Goal: Task Accomplishment & Management: Manage account settings

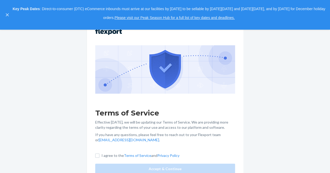
click at [80, 91] on div "Terms of Service Effective May 1, 2025, we will be updating our Terms of Servic…" at bounding box center [165, 102] width 330 height 144
click at [9, 14] on icon "close," at bounding box center [7, 15] width 3 height 3
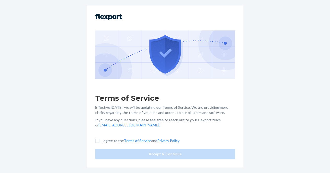
scroll to position [28, 0]
click at [102, 141] on label "I agree to the Terms of Service and Privacy Policy" at bounding box center [137, 140] width 84 height 5
click at [99, 141] on input "I agree to the Terms of Service and Privacy Policy" at bounding box center [97, 141] width 4 height 4
checkbox input "true"
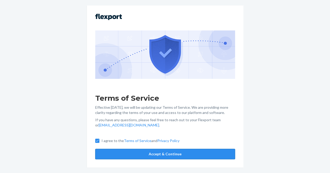
click at [145, 154] on button "Accept & Continue" at bounding box center [165, 154] width 140 height 10
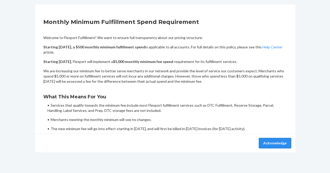
click at [283, 144] on button "Acknowledge" at bounding box center [274, 143] width 32 height 10
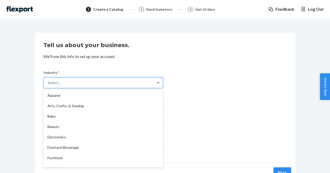
click at [199, 84] on div "Industry * option Apparel focused, 1 of 19. 19 results available. Use Up and Do…" at bounding box center [164, 108] width 243 height 93
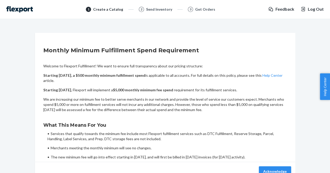
scroll to position [28, 0]
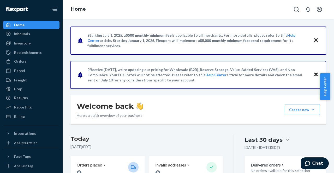
click at [18, 25] on div "Home" at bounding box center [19, 24] width 10 height 5
click at [53, 8] on icon "Close Navigation" at bounding box center [55, 9] width 4 height 3
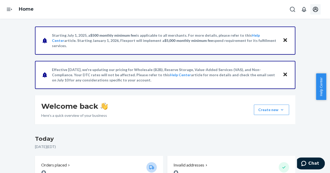
click at [314, 10] on icon "Open account menu" at bounding box center [314, 9] width 5 height 5
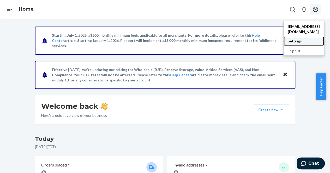
click at [303, 40] on div "Settings" at bounding box center [303, 40] width 40 height 9
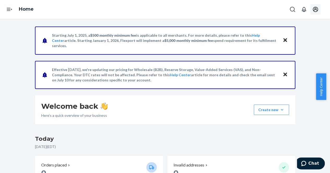
click at [313, 9] on icon "Open account menu" at bounding box center [315, 9] width 6 height 6
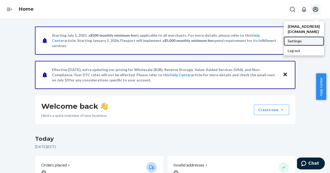
click at [293, 40] on div "Settings" at bounding box center [303, 40] width 40 height 9
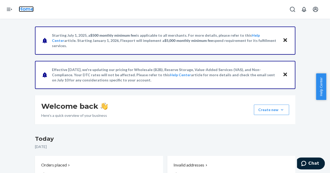
click at [22, 9] on link "Home" at bounding box center [26, 9] width 15 height 6
click at [283, 40] on icon "Close" at bounding box center [285, 40] width 4 height 4
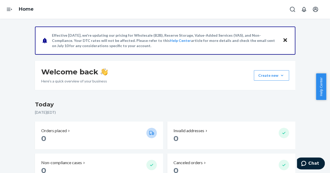
click at [281, 39] on button "Close" at bounding box center [284, 41] width 7 height 8
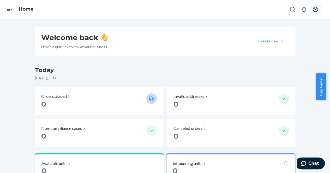
click at [315, 11] on icon "Open account menu" at bounding box center [315, 9] width 6 height 6
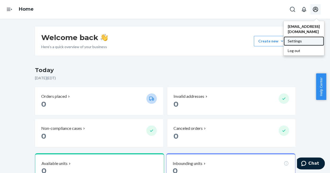
click at [288, 41] on div "Settings" at bounding box center [303, 40] width 40 height 9
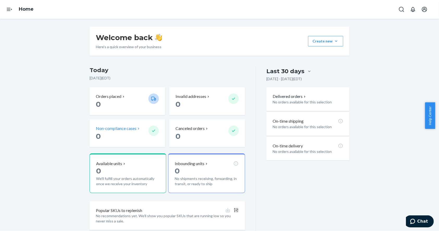
scroll to position [15, 0]
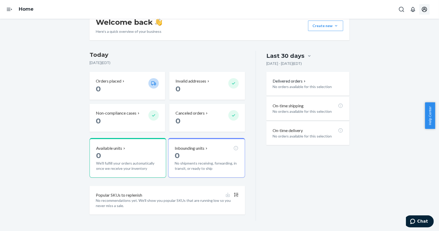
click at [329, 9] on icon "Open account menu" at bounding box center [425, 9] width 6 height 6
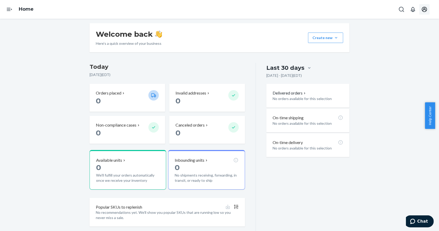
scroll to position [0, 0]
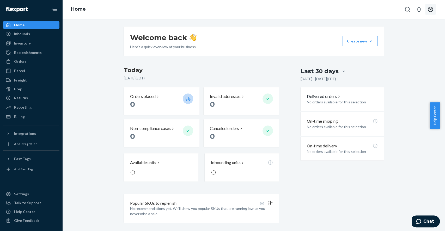
click at [430, 10] on icon "Open account menu" at bounding box center [430, 9] width 5 height 5
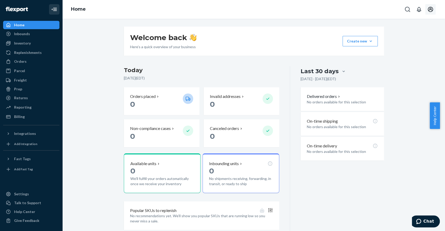
click at [56, 5] on button "Close Navigation" at bounding box center [54, 9] width 10 height 10
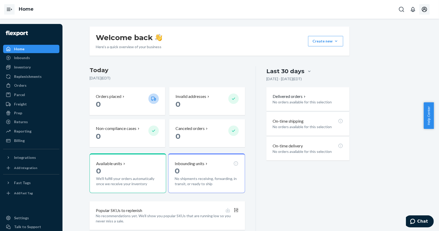
click at [11, 9] on icon "Open Navigation" at bounding box center [11, 9] width 1 height 1
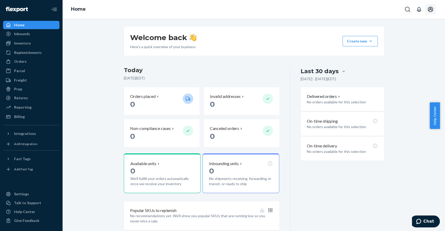
click at [429, 9] on icon "Open account menu" at bounding box center [430, 9] width 6 height 6
click at [409, 42] on div "Settings" at bounding box center [418, 40] width 40 height 9
